Goal: Task Accomplishment & Management: Manage account settings

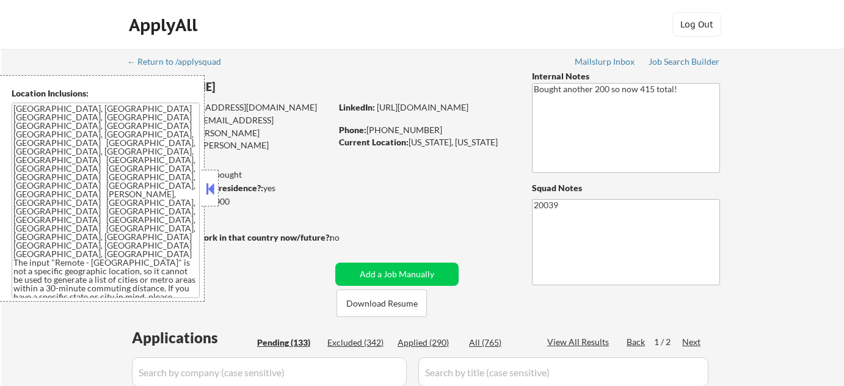
scroll to position [277, 0]
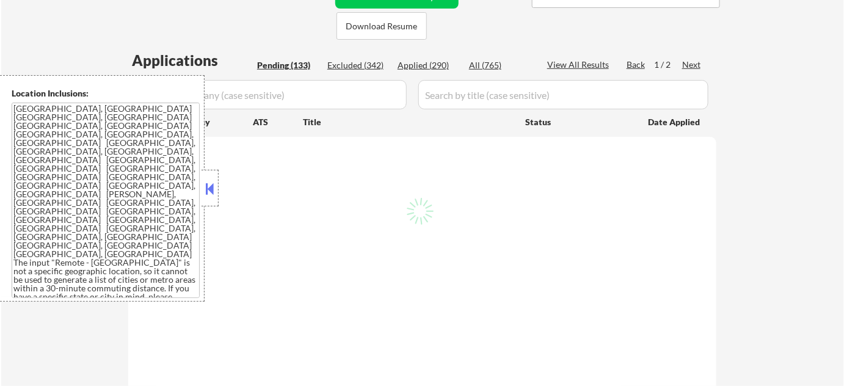
click at [211, 197] on button at bounding box center [209, 189] width 13 height 18
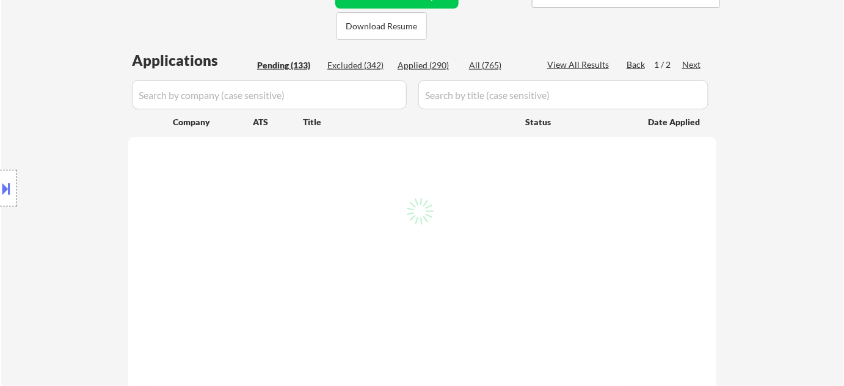
select select ""pending""
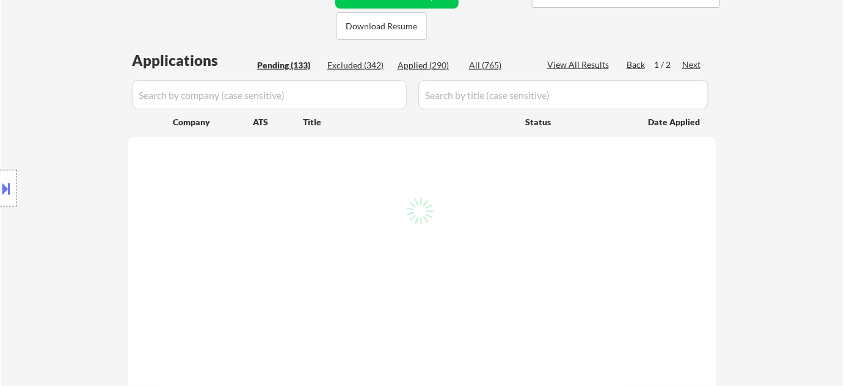
select select ""pending""
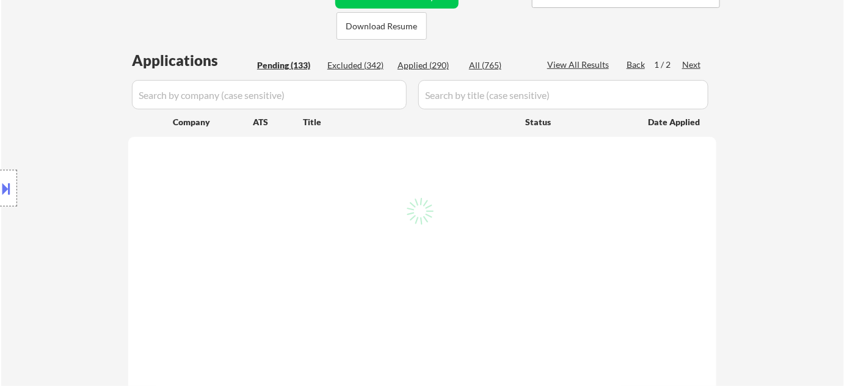
select select ""pending""
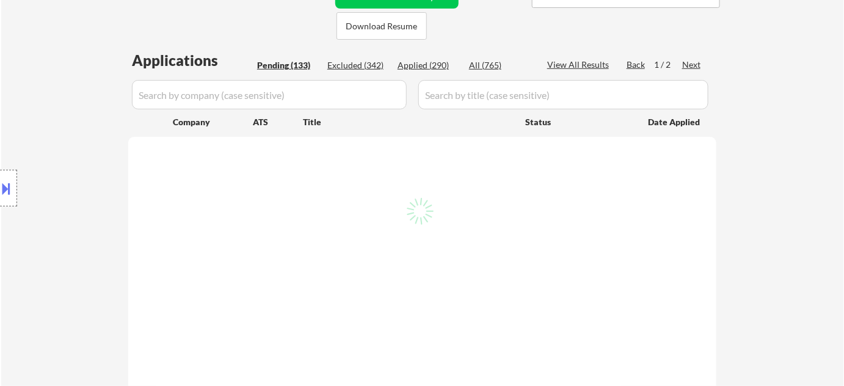
select select ""pending""
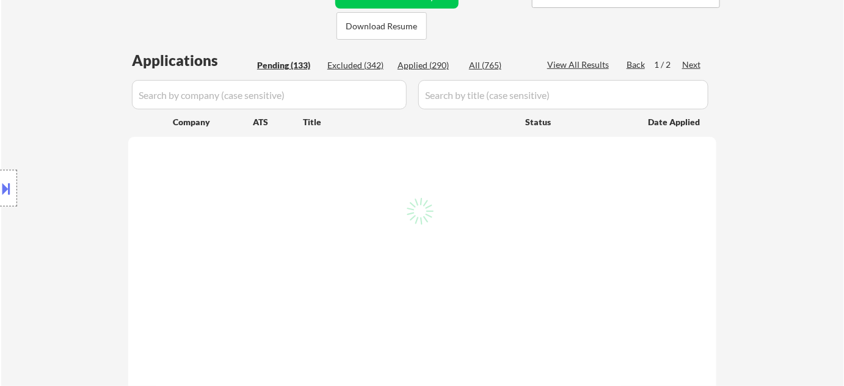
select select ""pending""
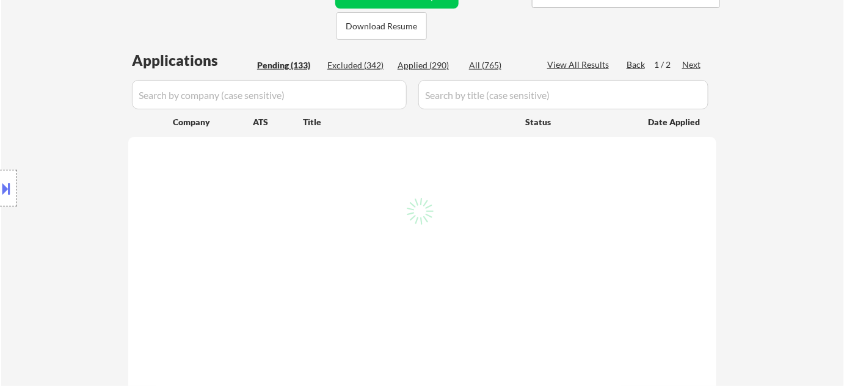
select select ""pending""
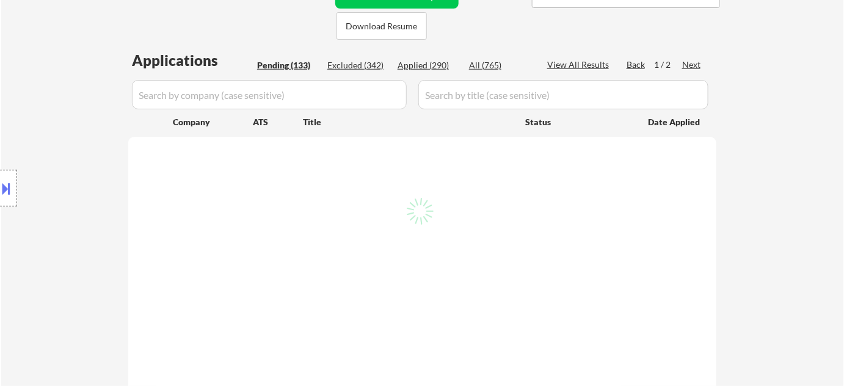
select select ""pending""
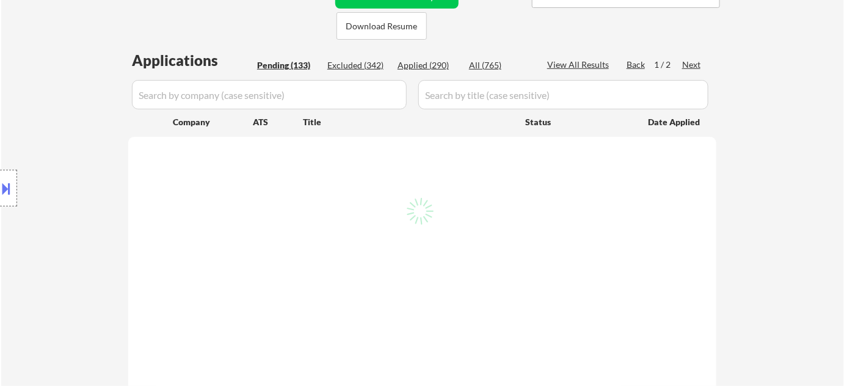
select select ""pending""
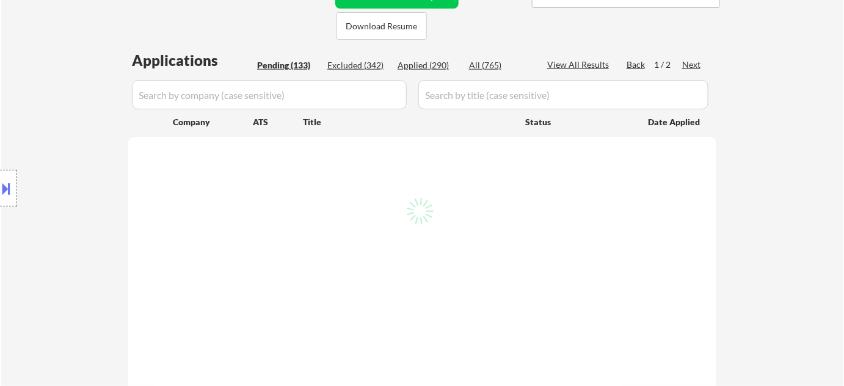
select select ""pending""
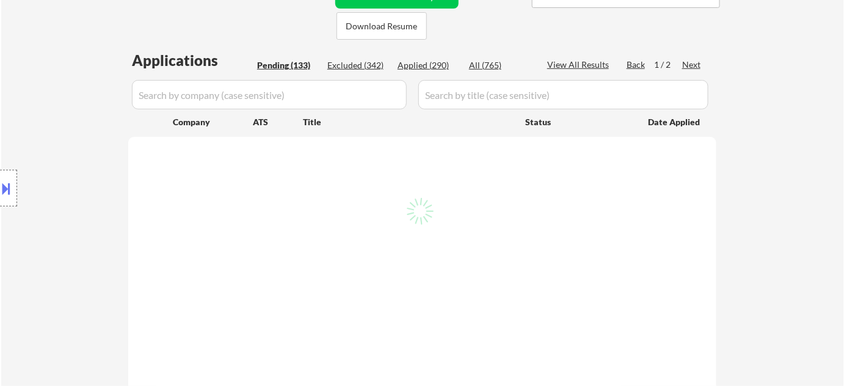
select select ""pending""
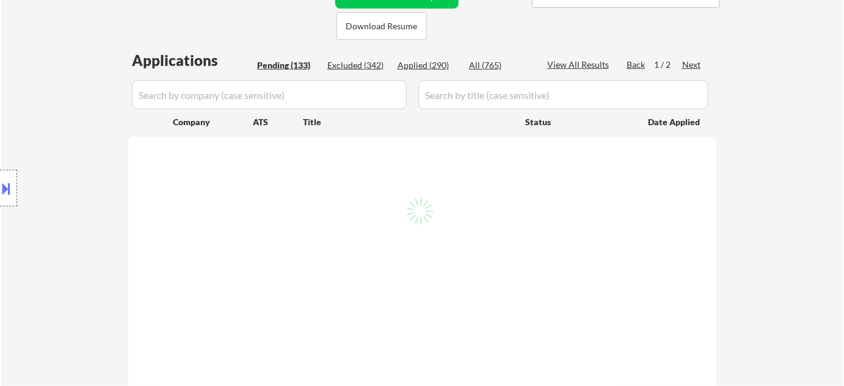
select select ""pending""
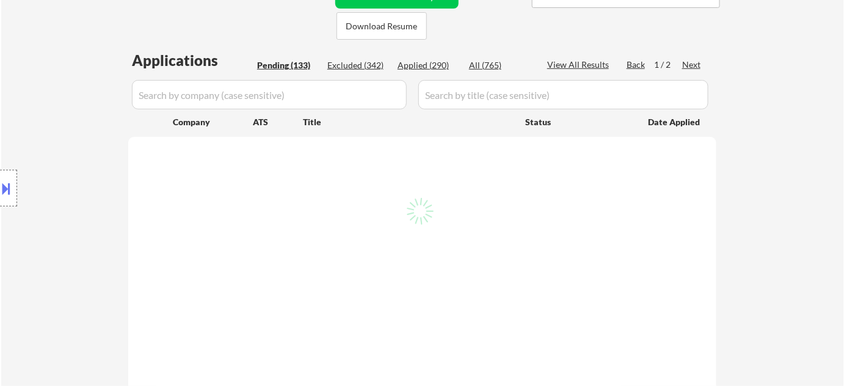
select select ""pending""
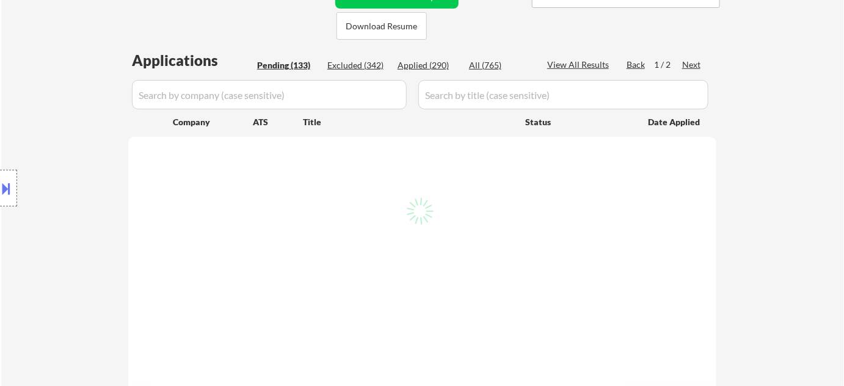
select select ""pending""
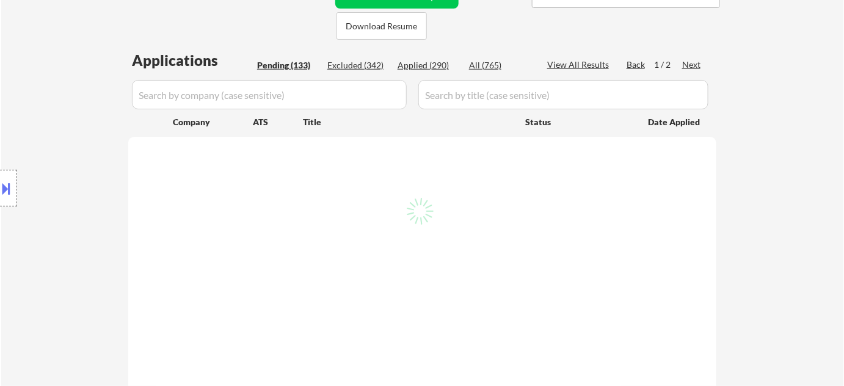
select select ""pending""
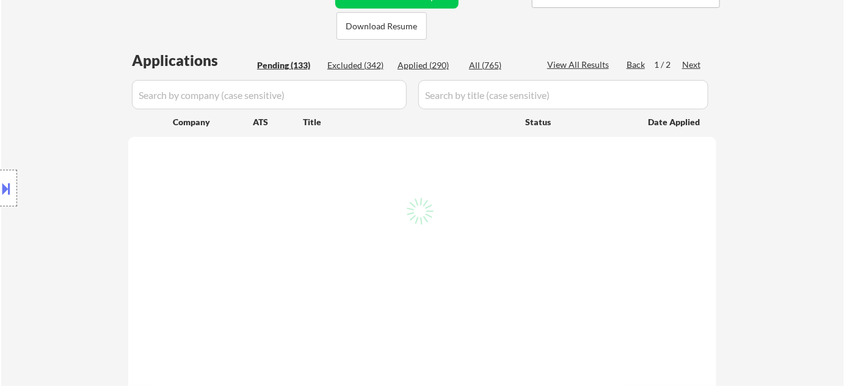
select select ""pending""
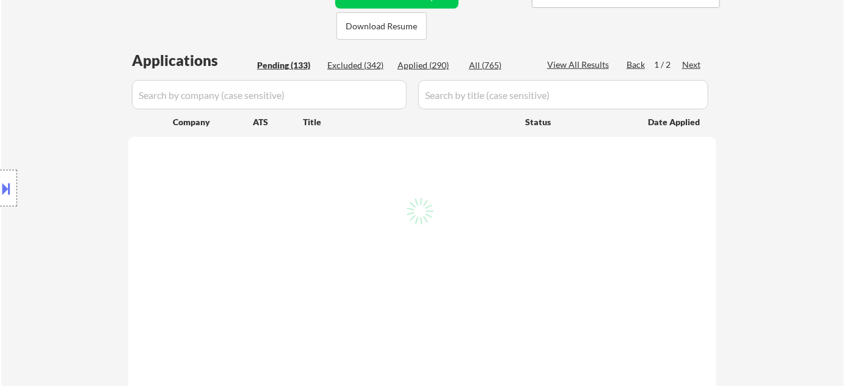
select select ""pending""
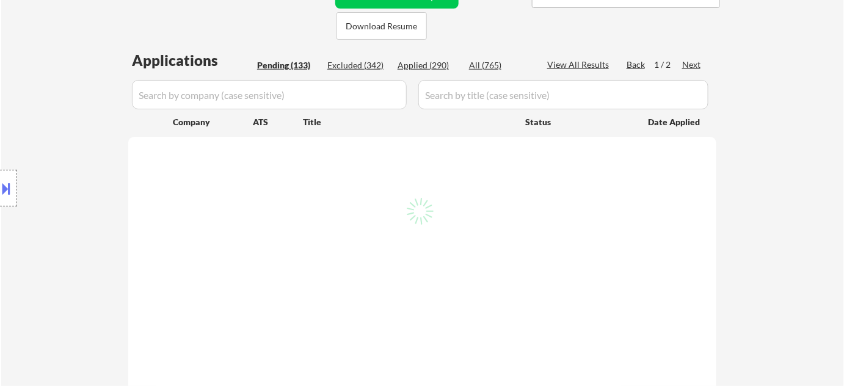
select select ""pending""
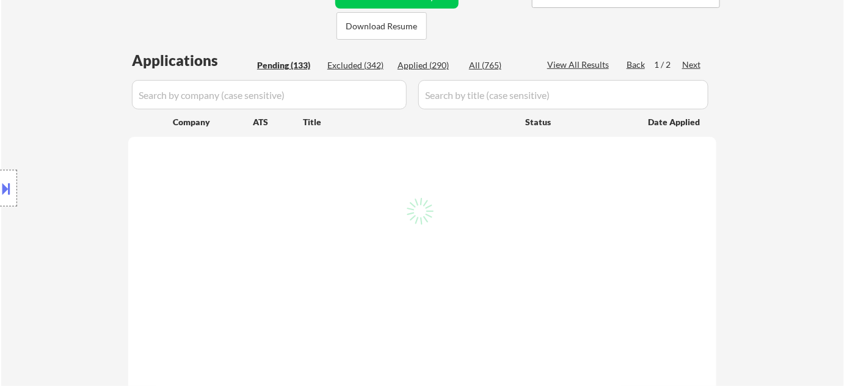
select select ""pending""
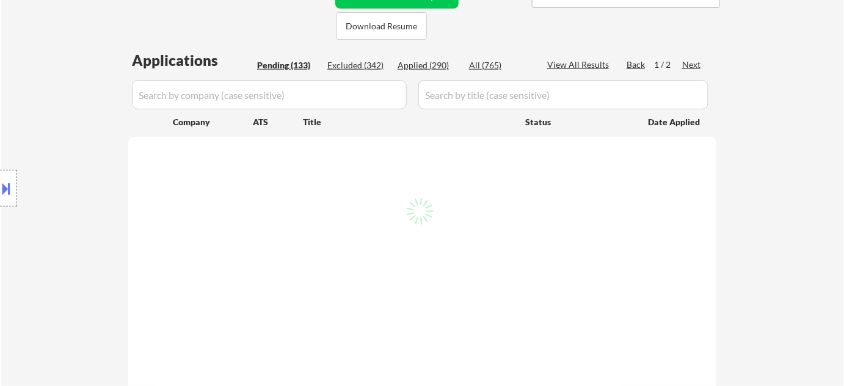
select select ""pending""
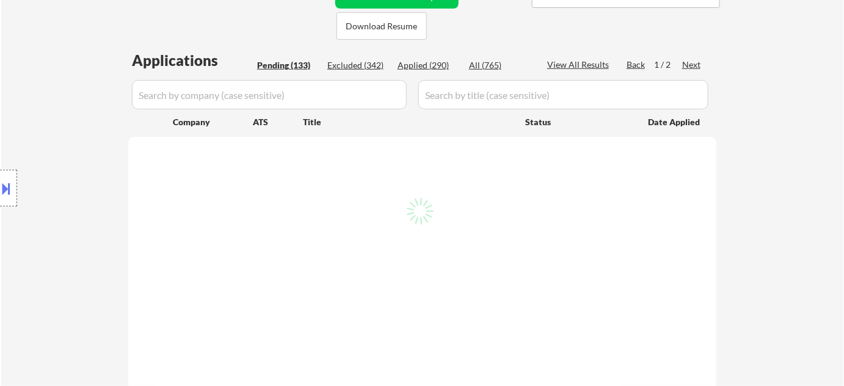
select select ""pending""
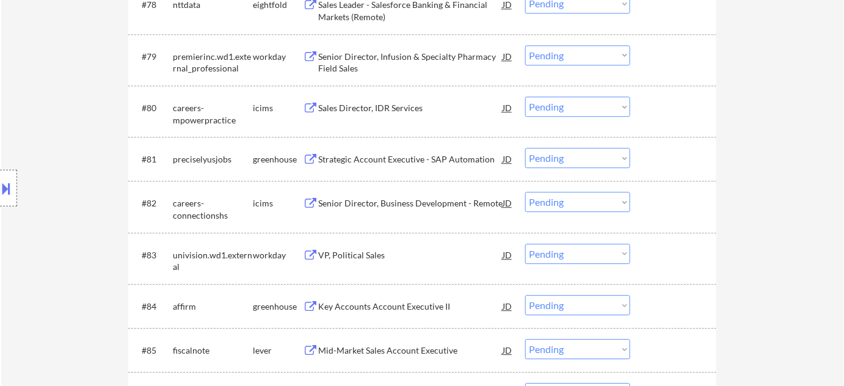
scroll to position [3964, 0]
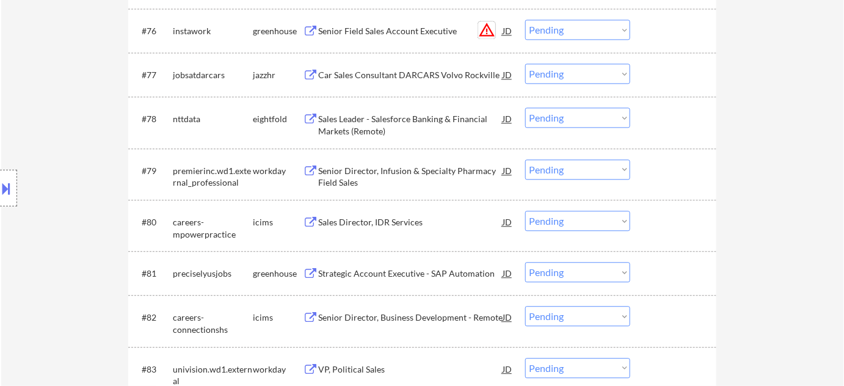
click at [490, 27] on button "warning_amber" at bounding box center [486, 29] width 17 height 17
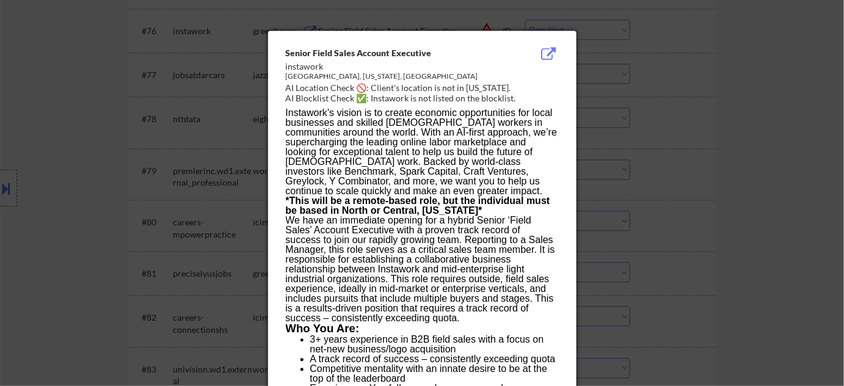
click at [767, 133] on div at bounding box center [422, 193] width 844 height 386
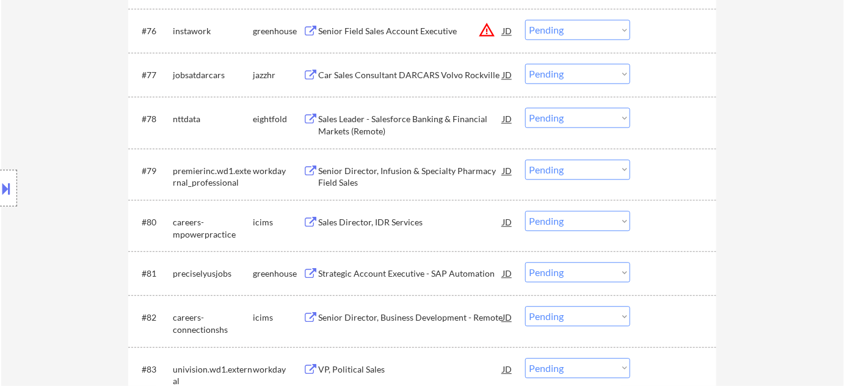
click at [561, 25] on select "Choose an option... Pending Applied Excluded (Questions) Excluded (Expired) Exc…" at bounding box center [577, 30] width 105 height 20
click at [525, 20] on select "Choose an option... Pending Applied Excluded (Questions) Excluded (Expired) Exc…" at bounding box center [577, 30] width 105 height 20
select select ""pending""
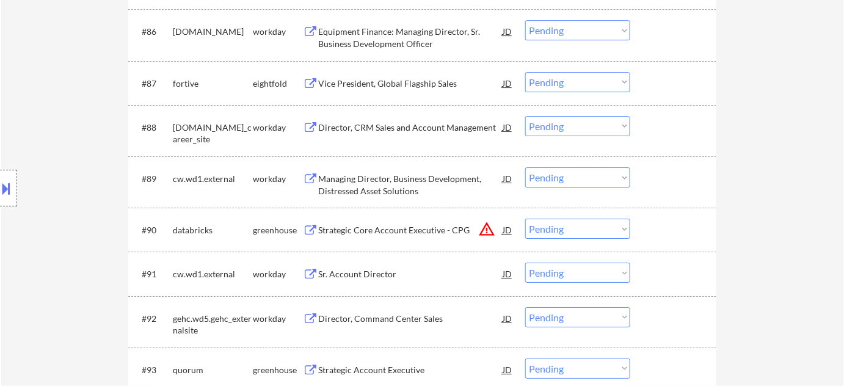
scroll to position [4575, 0]
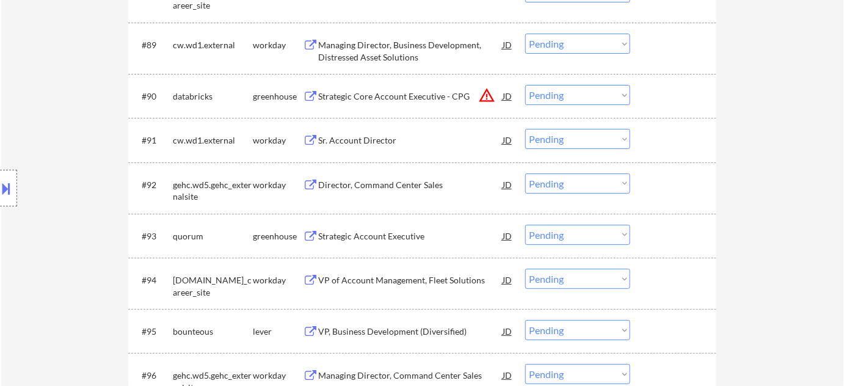
click at [481, 94] on button "warning_amber" at bounding box center [486, 95] width 17 height 17
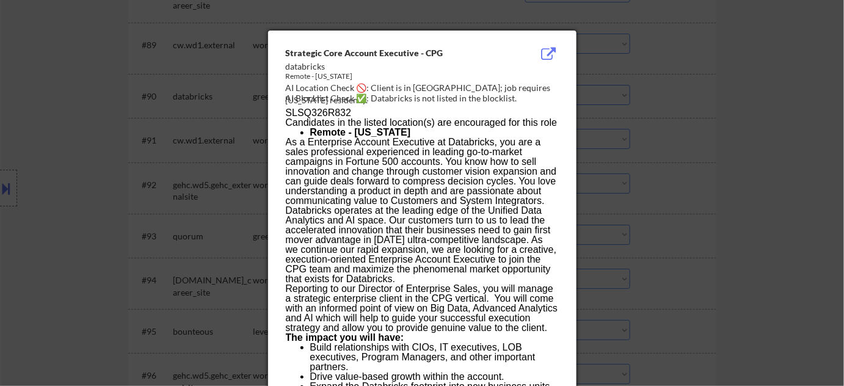
click at [678, 139] on div at bounding box center [422, 193] width 844 height 386
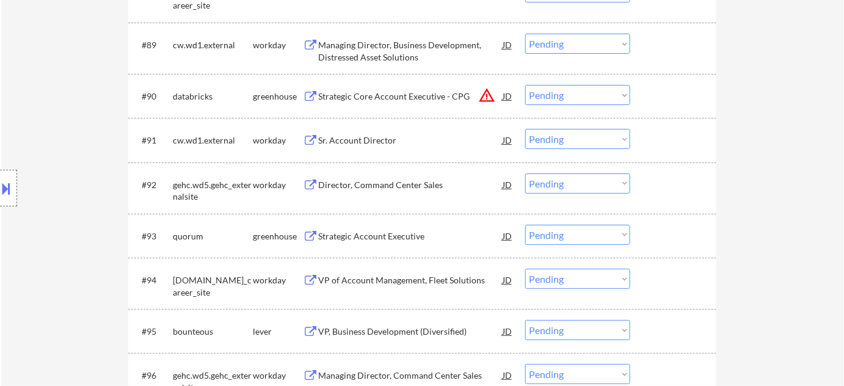
click at [611, 90] on select "Choose an option... Pending Applied Excluded (Questions) Excluded (Expired) Exc…" at bounding box center [577, 95] width 105 height 20
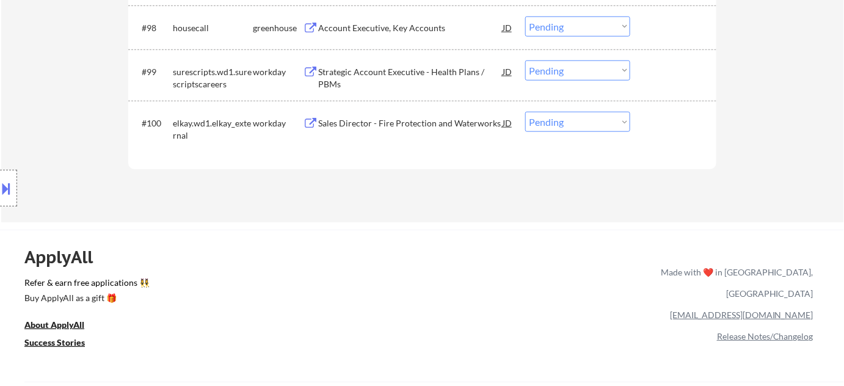
scroll to position [5019, 0]
click at [441, 123] on div "Sales Director - Fire Protection and Waterworks" at bounding box center [410, 123] width 184 height 12
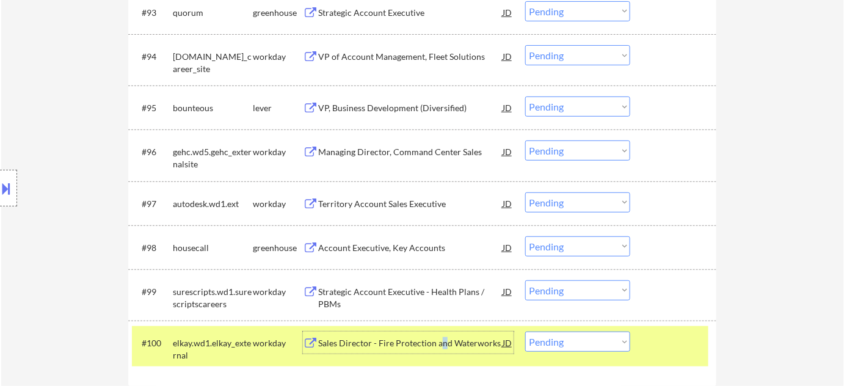
scroll to position [4797, 0]
